Goal: Register for event/course

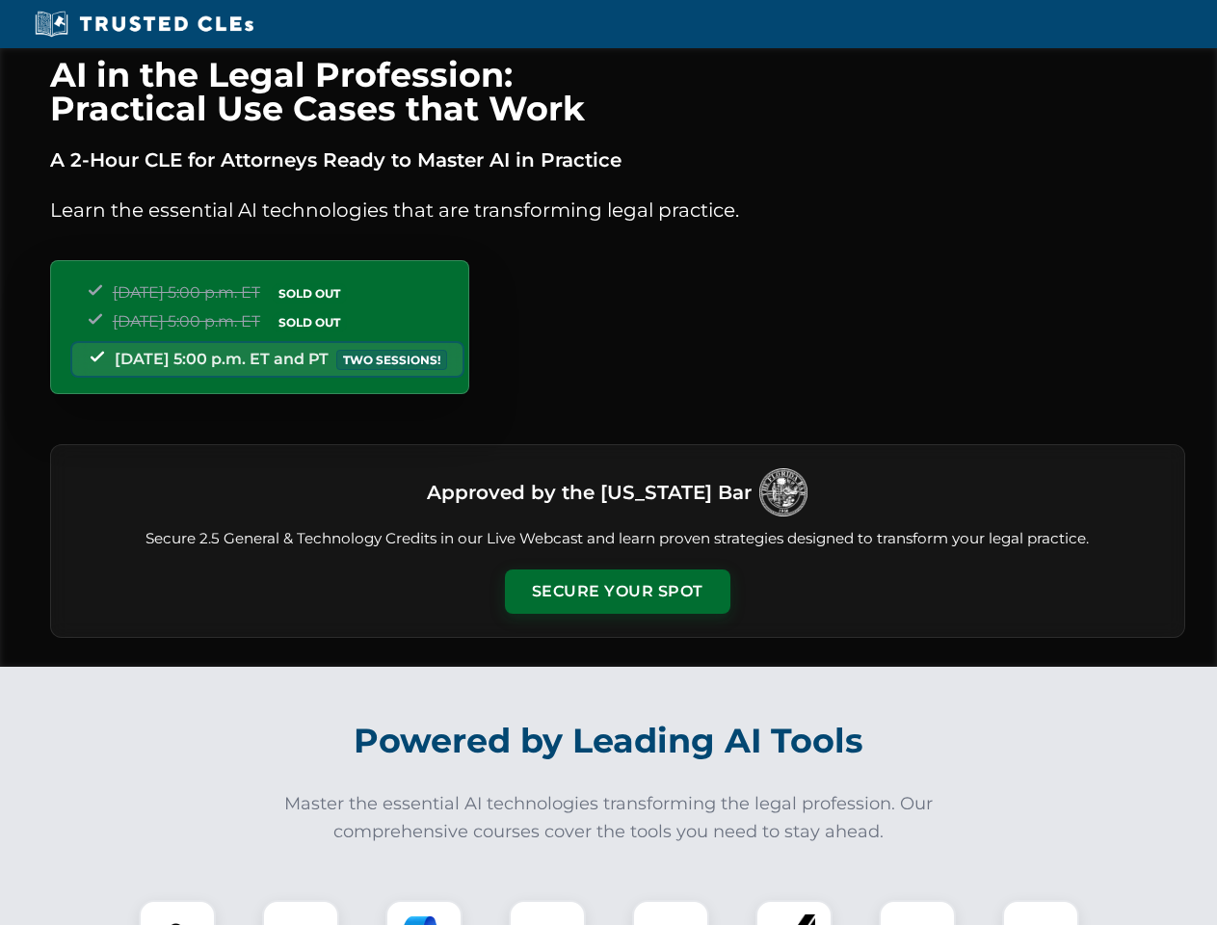
click at [617, 592] on button "Secure Your Spot" at bounding box center [618, 592] width 226 height 44
click at [177, 913] on img at bounding box center [177, 939] width 56 height 56
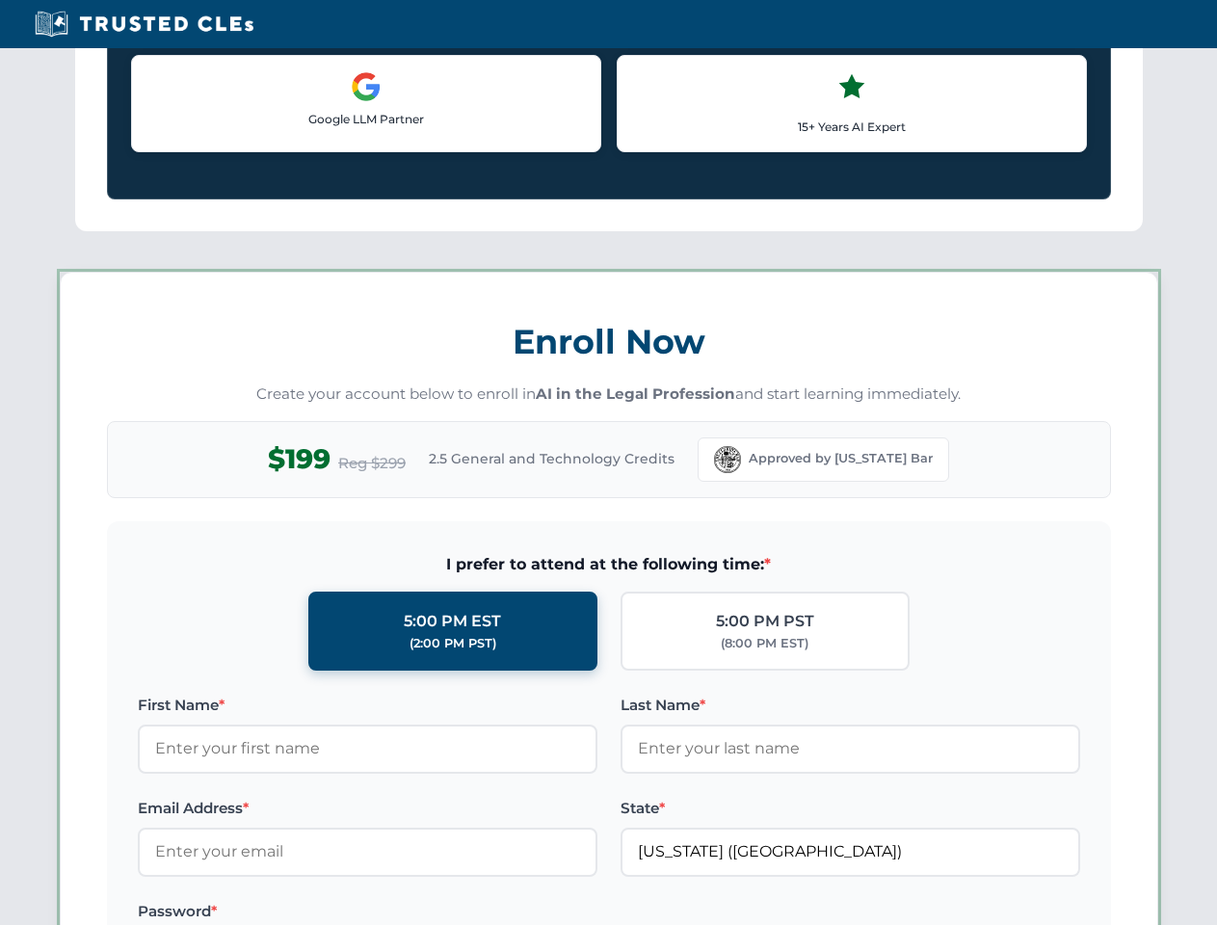
click at [547, 913] on label "Password *" at bounding box center [368, 911] width 460 height 23
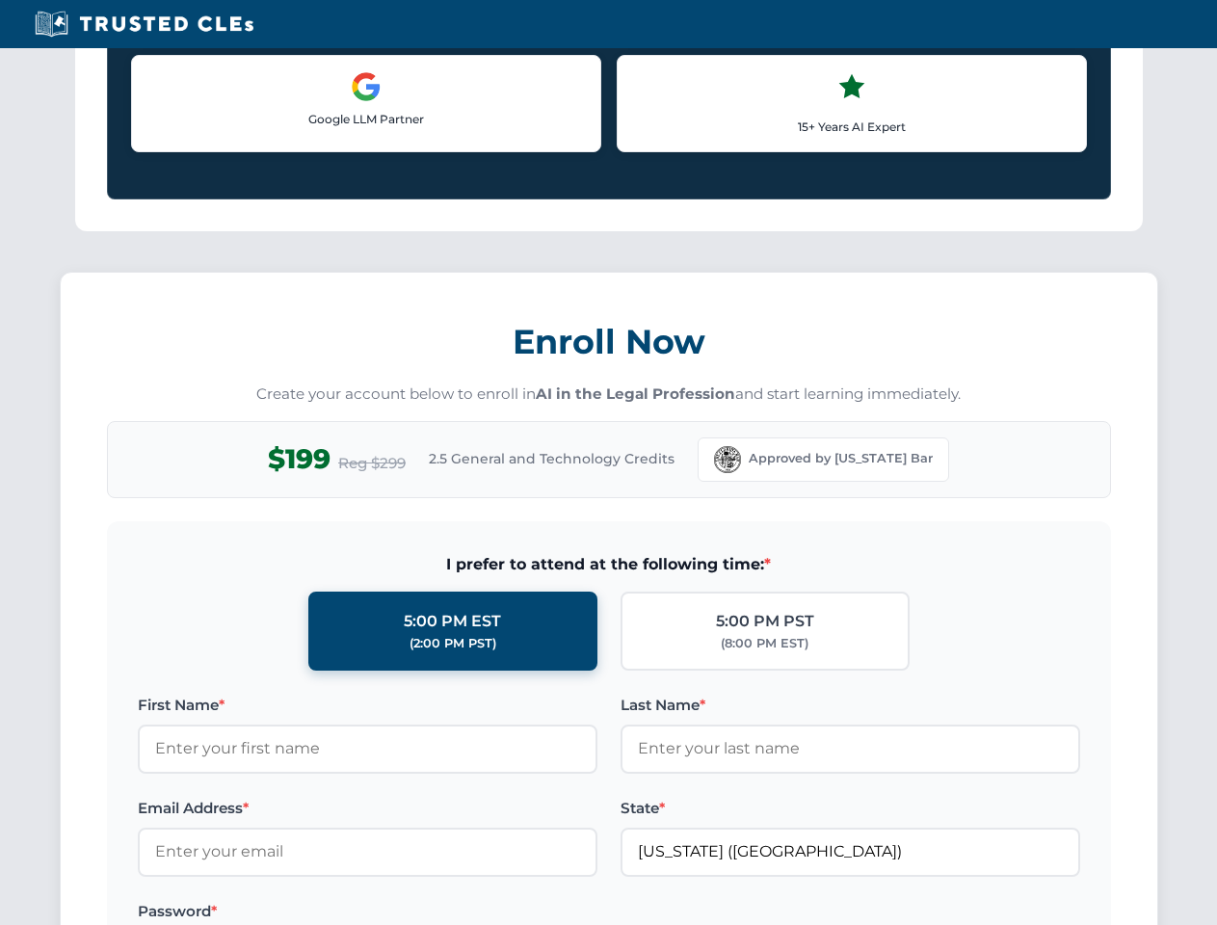
scroll to position [1892, 0]
